Goal: Transaction & Acquisition: Purchase product/service

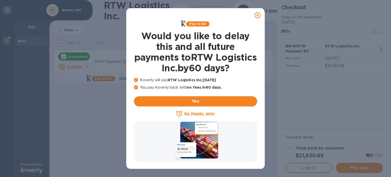
click at [256, 14] on icon at bounding box center [258, 15] width 6 height 6
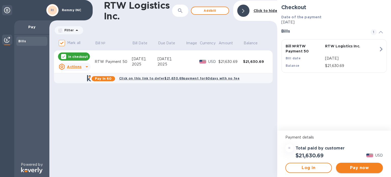
click at [358, 165] on span "Pay now" at bounding box center [359, 168] width 39 height 6
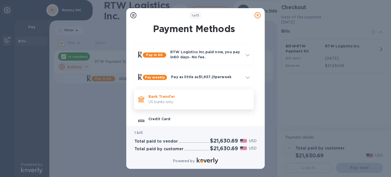
click at [197, 95] on p "Bank Transfer" at bounding box center [198, 96] width 101 height 5
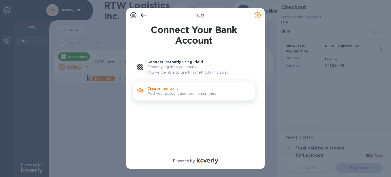
click at [178, 94] on p "Add your account and routing numbers." at bounding box center [198, 93] width 103 height 5
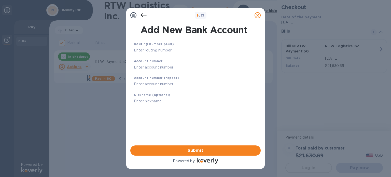
click at [158, 51] on input "text" at bounding box center [194, 51] width 120 height 8
paste input "121000358"
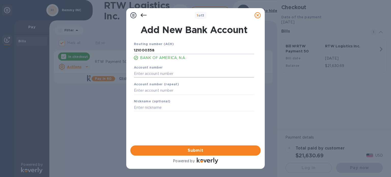
type input "121000358"
click at [152, 72] on input "text" at bounding box center [194, 74] width 120 height 8
paste input "121000358"
drag, startPoint x: 170, startPoint y: 74, endPoint x: 69, endPoint y: 74, distance: 100.8
click at [69, 74] on div "1 of 3 Add New Bank Account Routing number (ACH) [US_BANK_ROUTING_MICR] BANK OF…" at bounding box center [195, 88] width 391 height 177
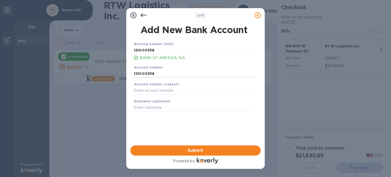
paste input "3252 0238 2722"
type input "3252 0238 2722"
click at [157, 90] on input "text" at bounding box center [194, 91] width 120 height 8
paste input "3252 0238 2722"
type input "3252 0238 2722"
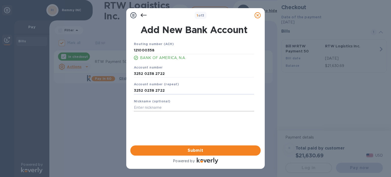
click at [153, 108] on input "text" at bounding box center [194, 108] width 120 height 8
type input "rem"
click at [196, 150] on span "Submit" at bounding box center [195, 150] width 122 height 6
